Goal: Task Accomplishment & Management: Use online tool/utility

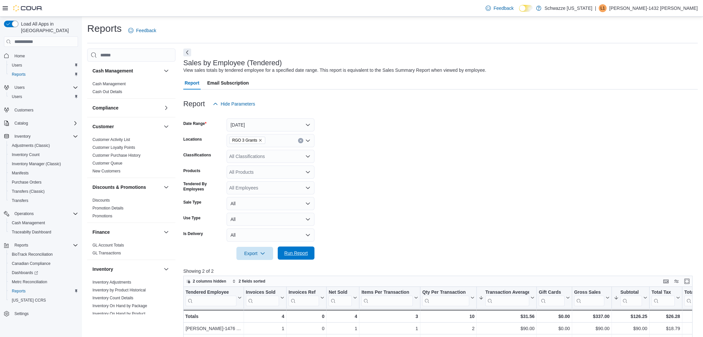
scroll to position [105, 0]
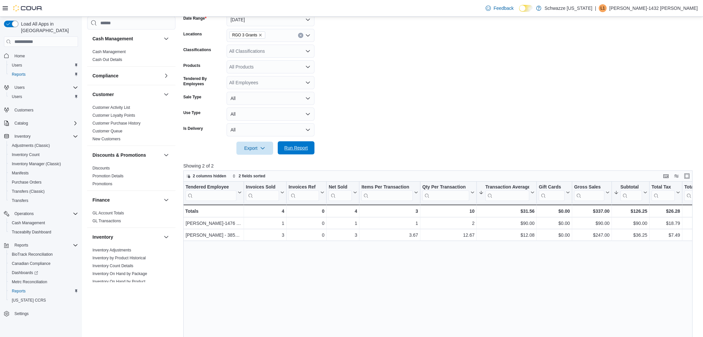
click at [302, 150] on span "Run Report" at bounding box center [296, 148] width 24 height 7
